Goal: Find specific page/section

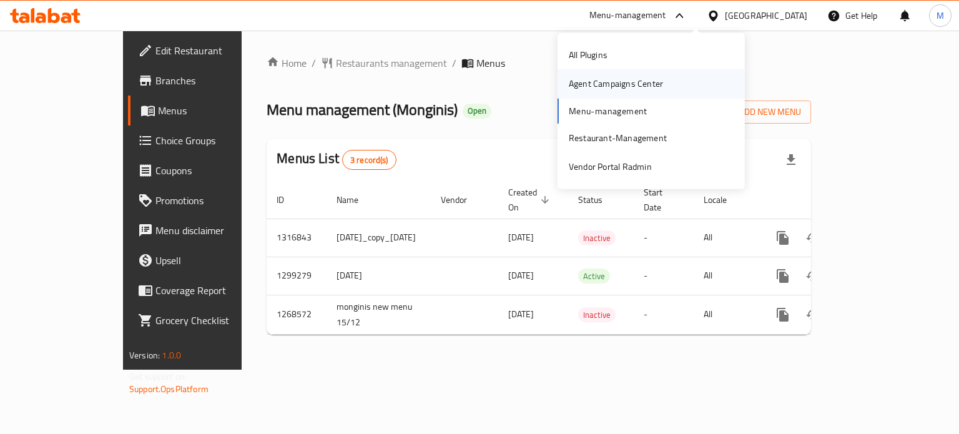
click at [623, 92] on div "Agent Campaigns Center" at bounding box center [616, 83] width 114 height 29
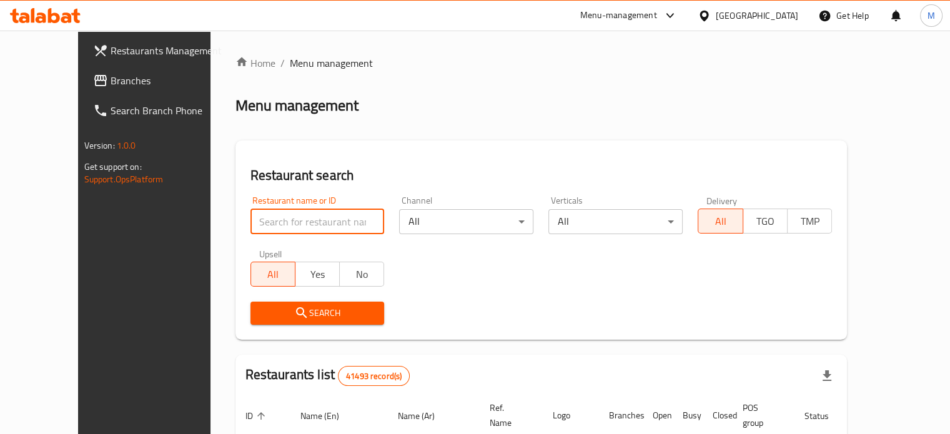
click at [257, 224] on input "search" at bounding box center [317, 221] width 134 height 25
paste input "707167"
type input "707167"
click button "Search" at bounding box center [317, 313] width 134 height 23
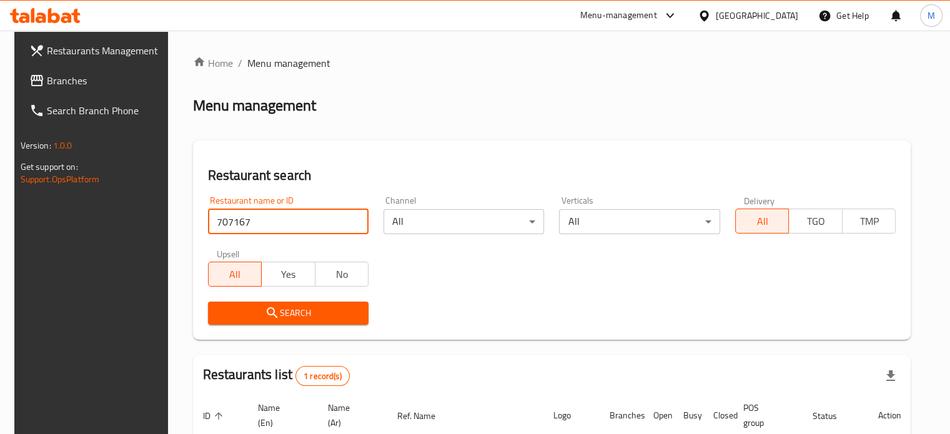
scroll to position [112, 0]
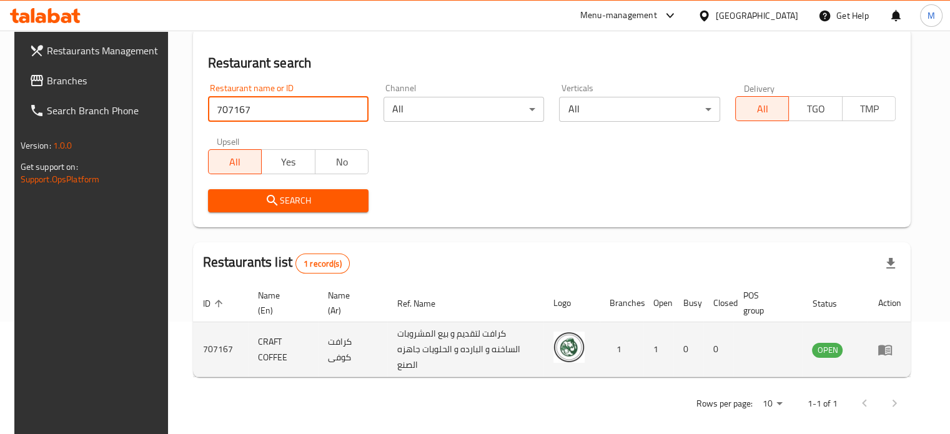
click at [892, 345] on icon "enhanced table" at bounding box center [885, 350] width 14 height 11
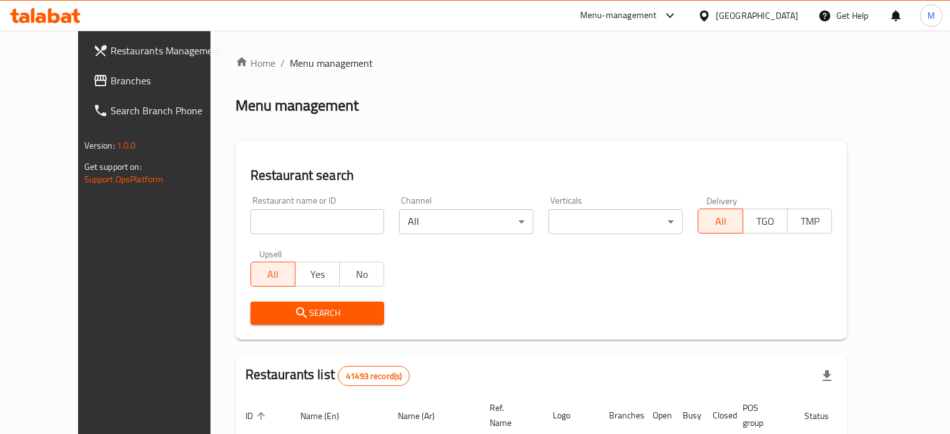
scroll to position [112, 0]
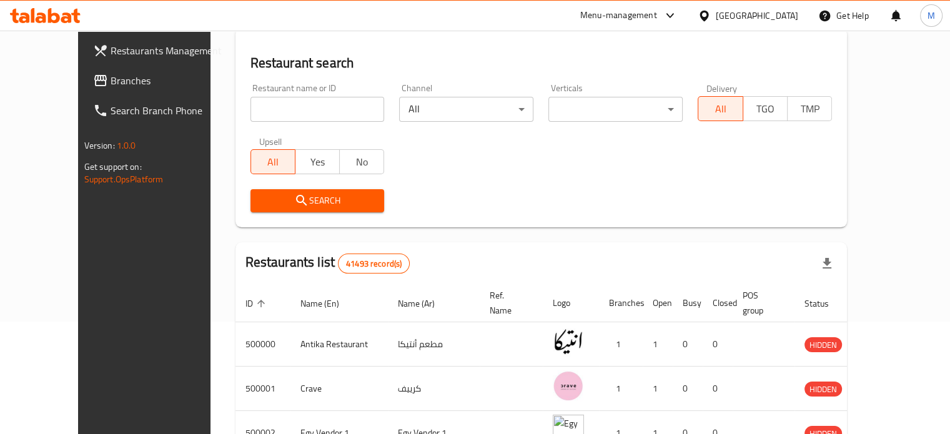
click at [250, 109] on input "search" at bounding box center [317, 109] width 134 height 25
paste input "707167"
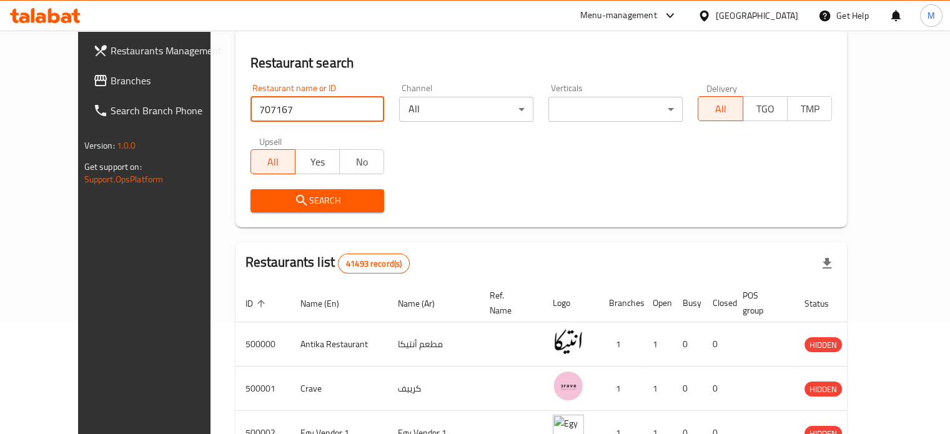
type input "707167"
click button "Search" at bounding box center [317, 200] width 134 height 23
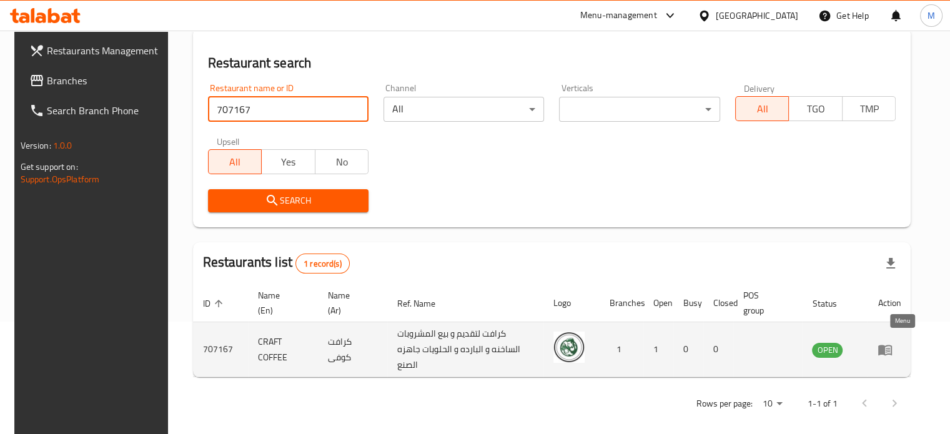
click at [892, 345] on icon "enhanced table" at bounding box center [885, 350] width 14 height 11
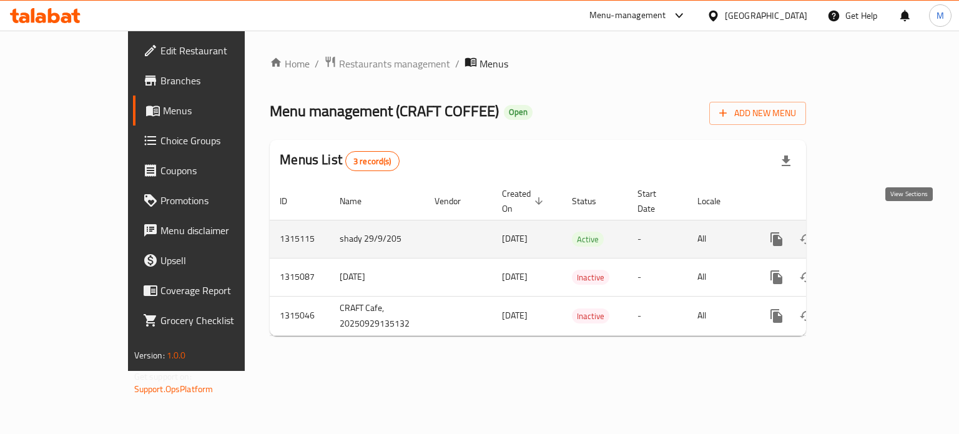
click at [872, 234] on icon "enhanced table" at bounding box center [866, 239] width 11 height 11
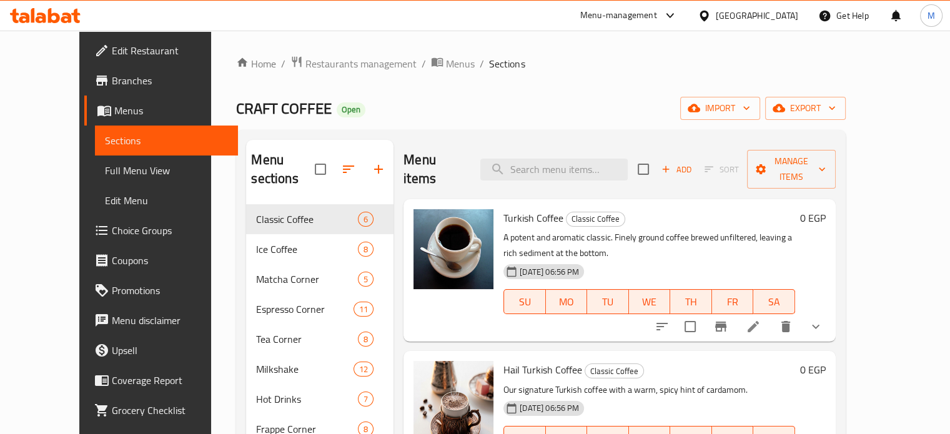
click at [112, 81] on span "Branches" at bounding box center [170, 80] width 116 height 15
